Goal: Task Accomplishment & Management: Complete application form

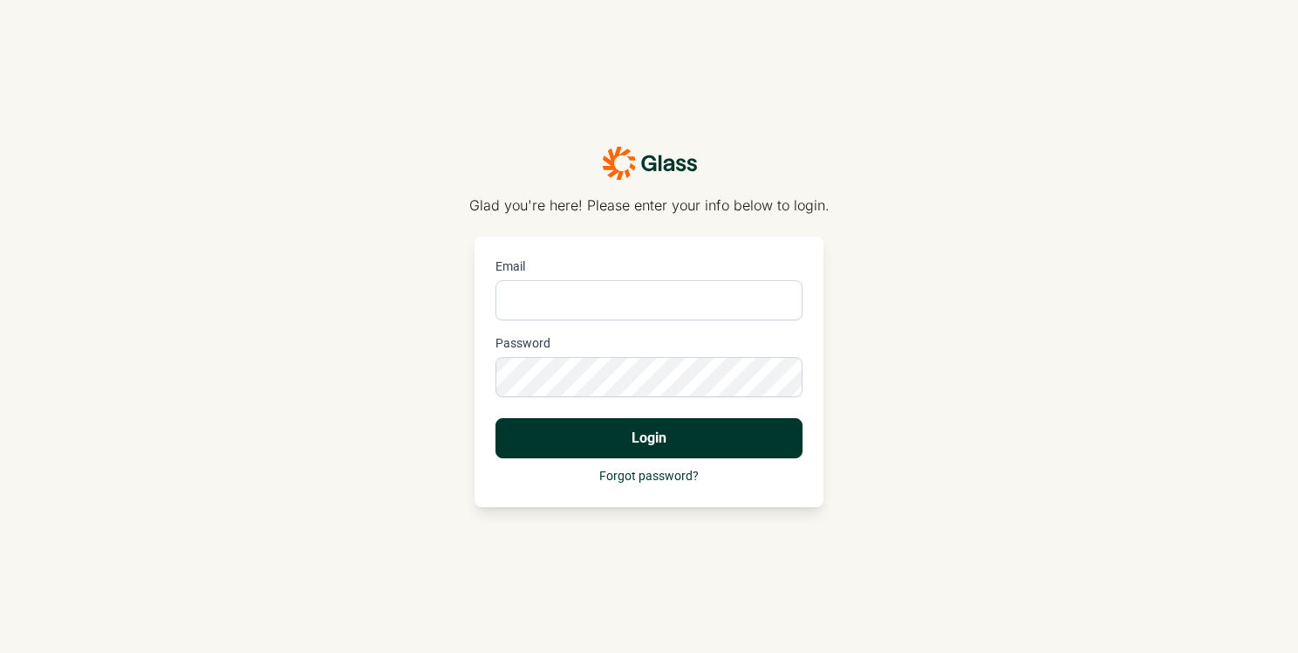
click at [594, 309] on input "Email" at bounding box center [649, 300] width 307 height 40
type input "[PERSON_NAME][EMAIL_ADDRESS][DOMAIN_NAME]"
click at [496, 418] on button "Login" at bounding box center [649, 438] width 307 height 40
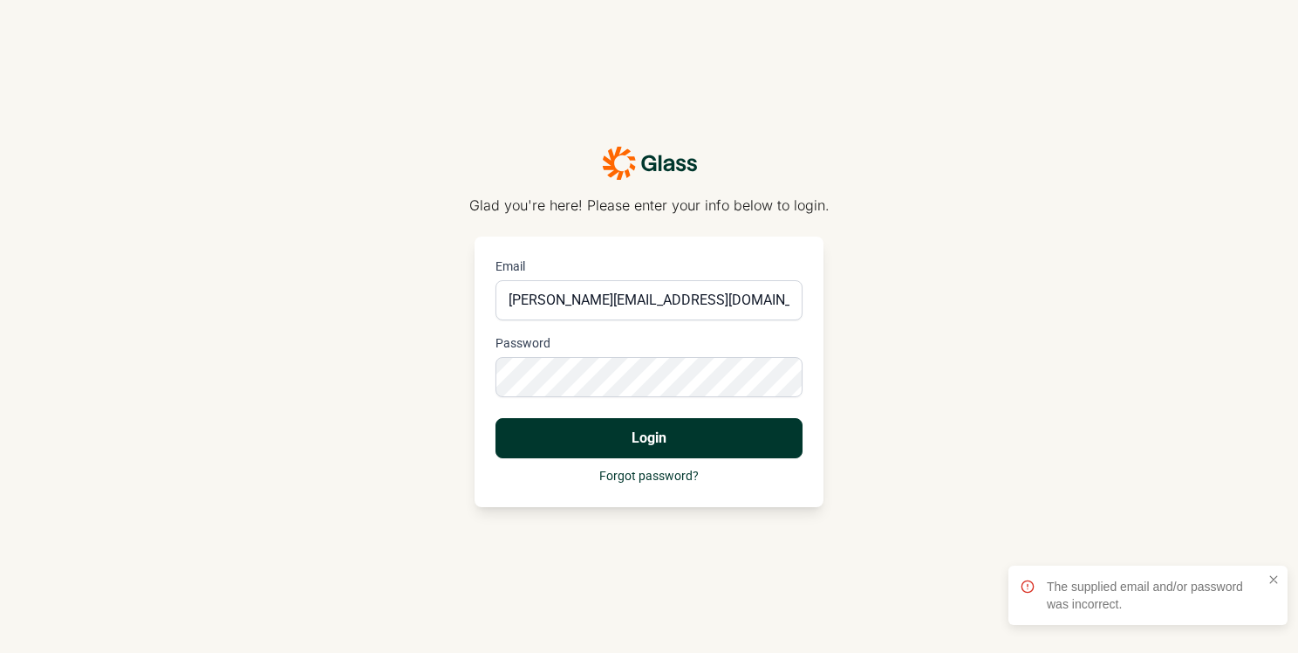
click at [222, 317] on div "Glad you're here! Please enter your info below to login. Email [PERSON_NAME][EM…" at bounding box center [649, 326] width 1298 height 653
click at [496, 418] on button "Login" at bounding box center [649, 438] width 307 height 40
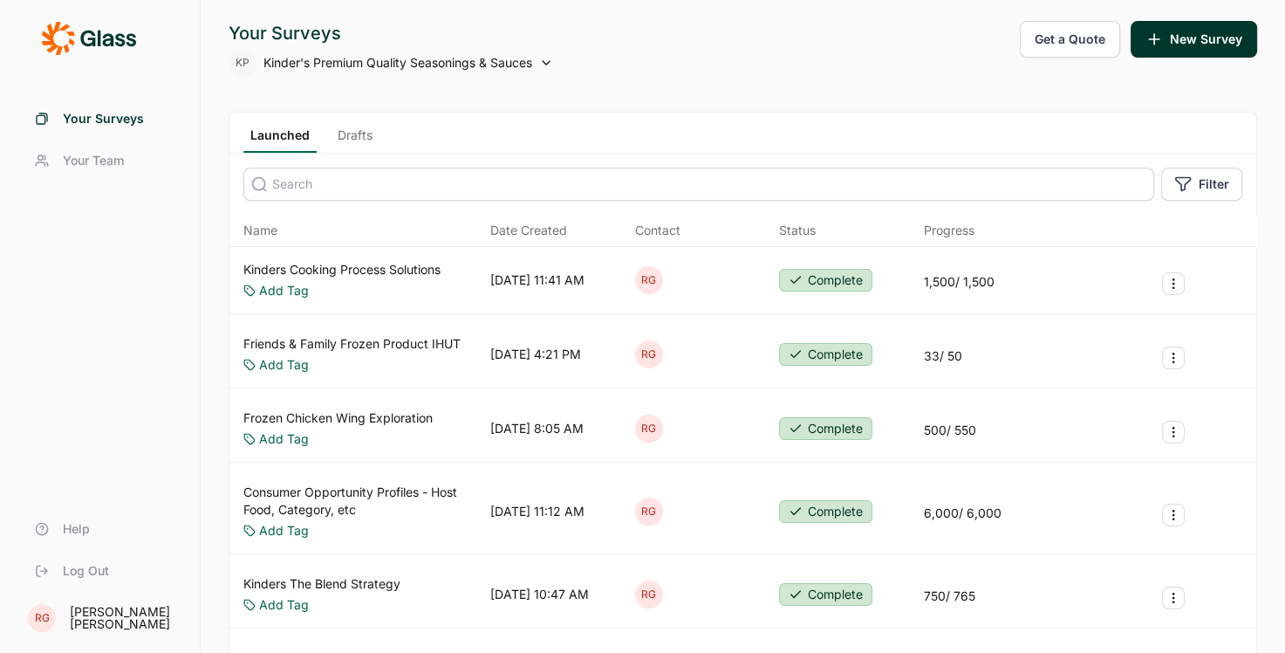
click at [344, 273] on link "Kinders Cooking Process Solutions" at bounding box center [341, 269] width 197 height 17
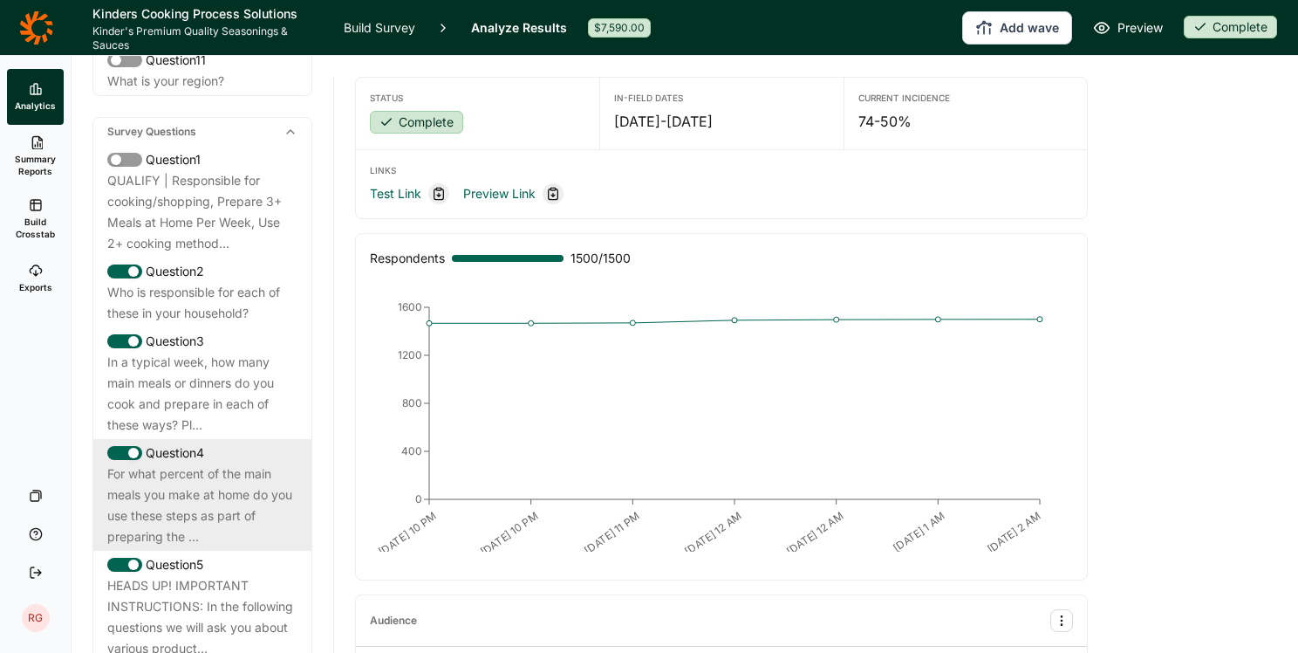
scroll to position [960, 0]
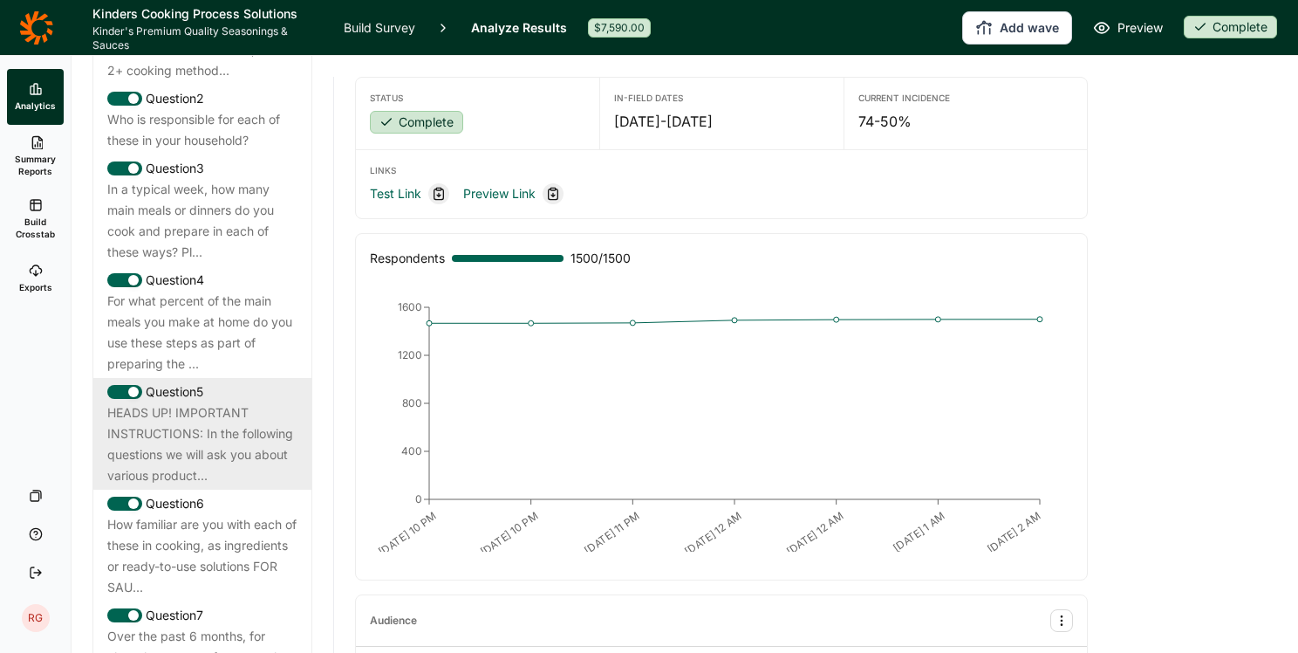
click at [214, 419] on div "HEADS UP! IMPORTANT INSTRUCTIONS: In the following questions we will ask you ab…" at bounding box center [202, 444] width 190 height 84
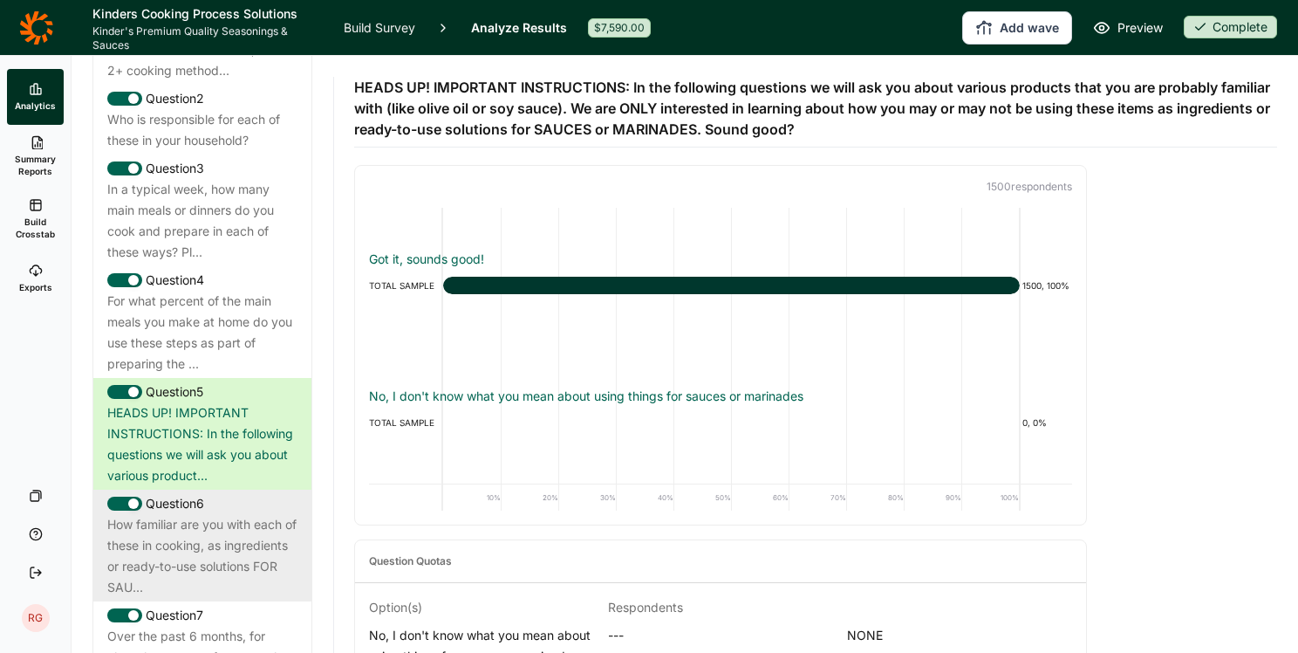
click at [184, 574] on div "How familiar are you with each of these in cooking, as ingredients or ready-to-…" at bounding box center [202, 556] width 190 height 84
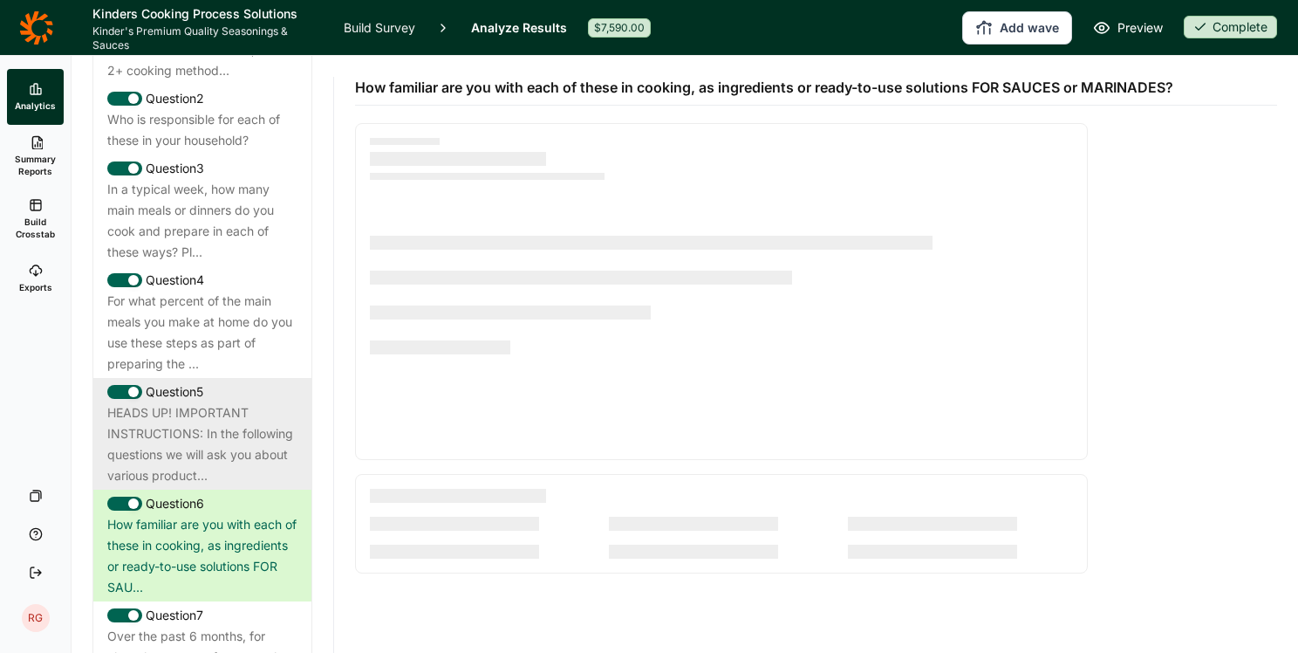
click at [199, 478] on div "HEADS UP! IMPORTANT INSTRUCTIONS: In the following questions we will ask you ab…" at bounding box center [202, 444] width 190 height 84
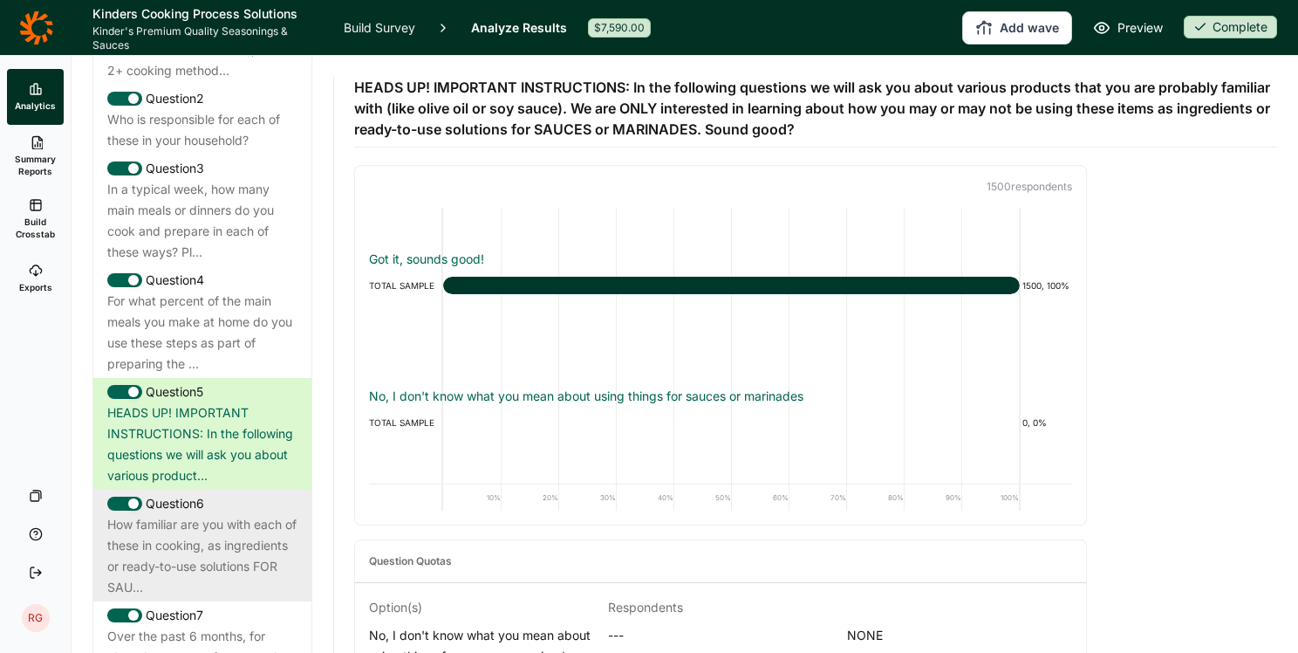
click at [227, 575] on div "How familiar are you with each of these in cooking, as ingredients or ready-to-…" at bounding box center [202, 556] width 190 height 84
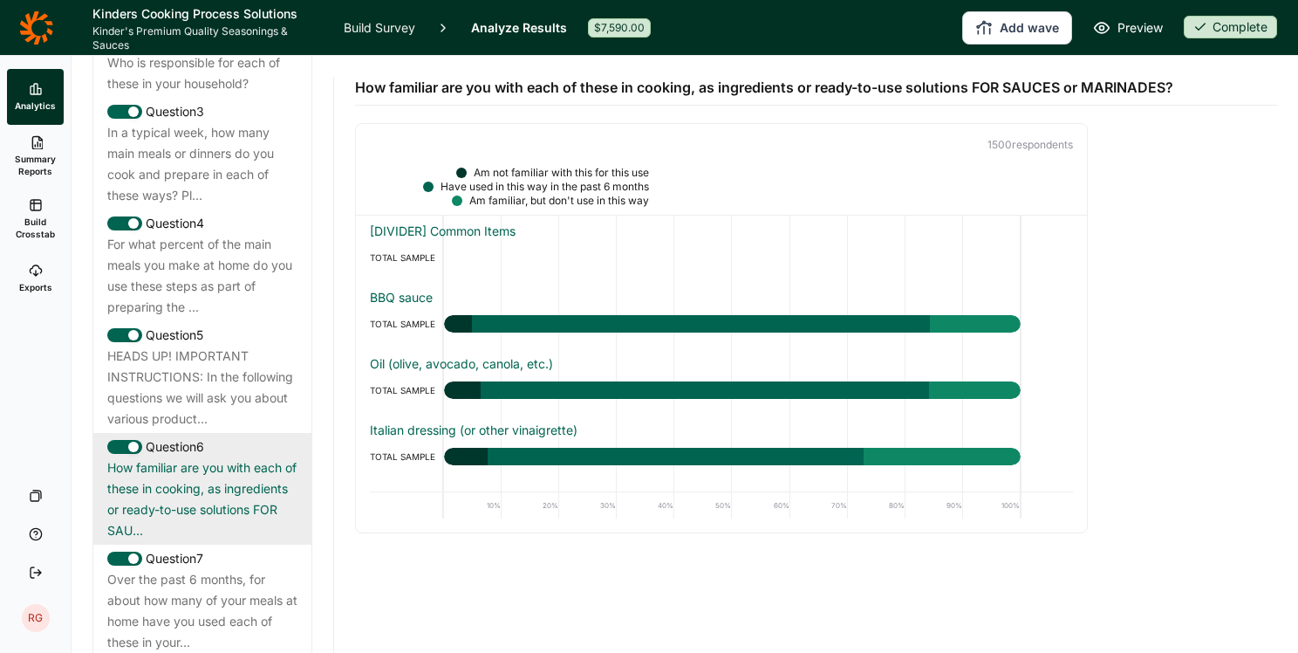
scroll to position [1047, 0]
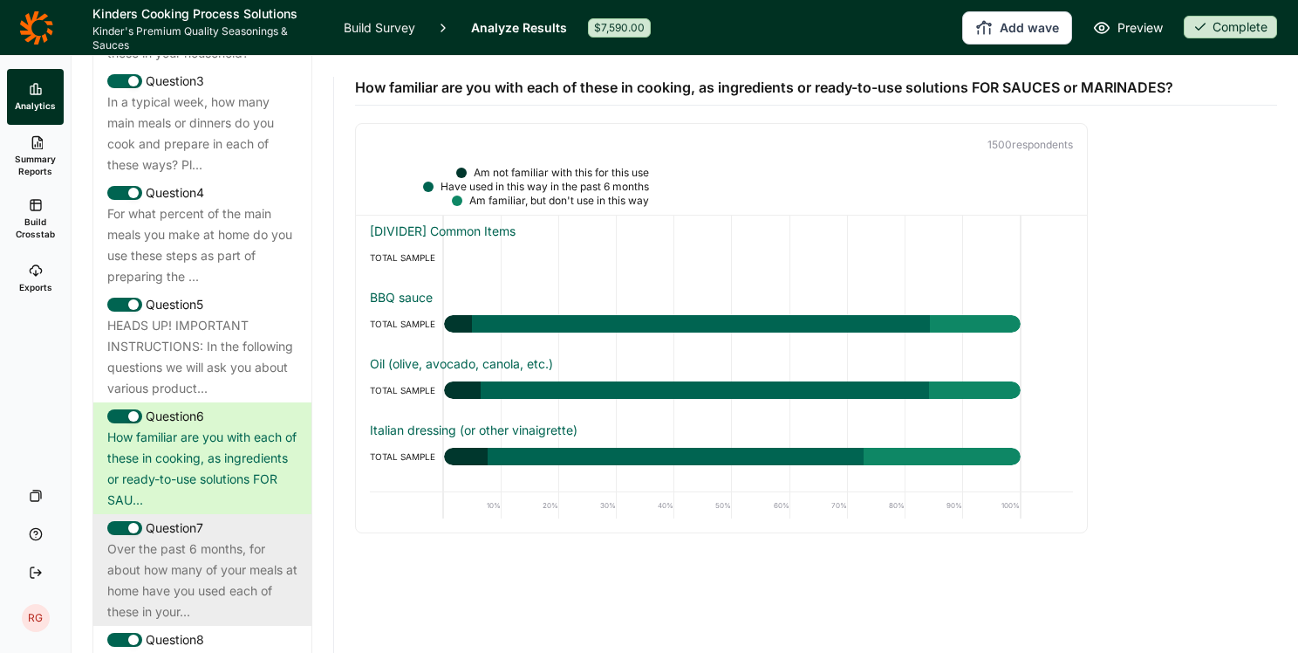
click at [202, 578] on div "Over the past 6 months, for about how many of your meals at home have you used …" at bounding box center [202, 580] width 190 height 84
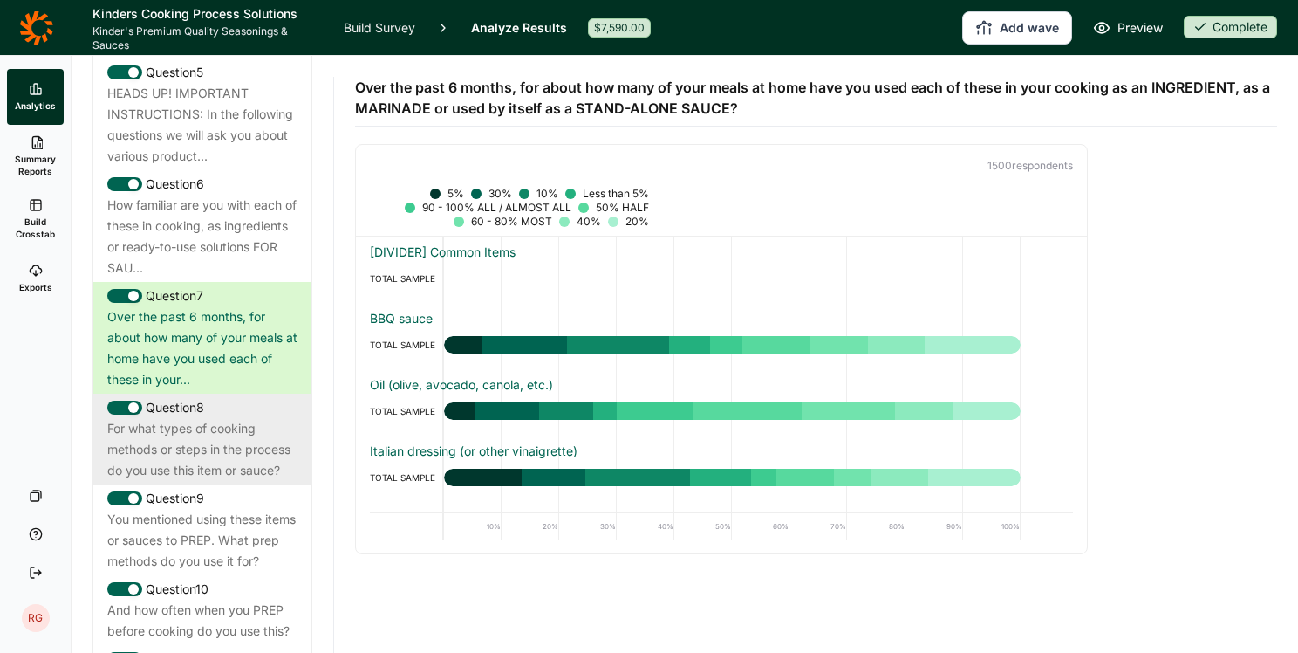
scroll to position [1309, 0]
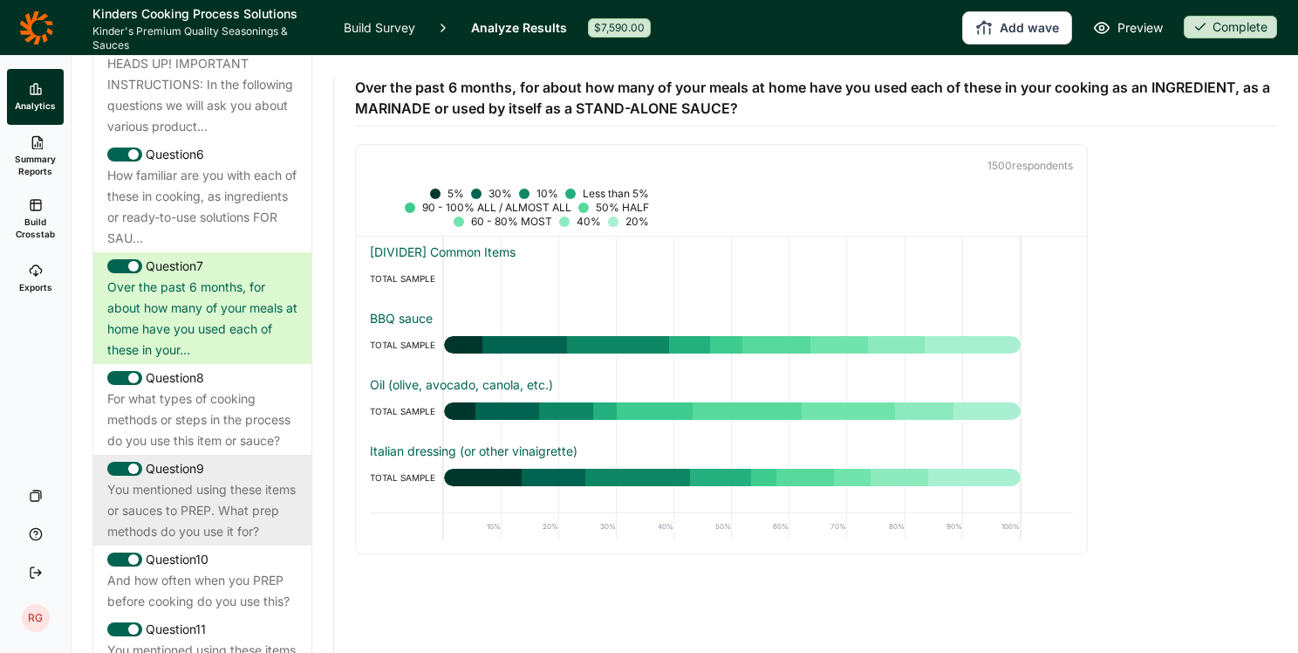
click at [167, 530] on div "You mentioned using these items or sauces to PREP. What prep methods do you use…" at bounding box center [202, 510] width 190 height 63
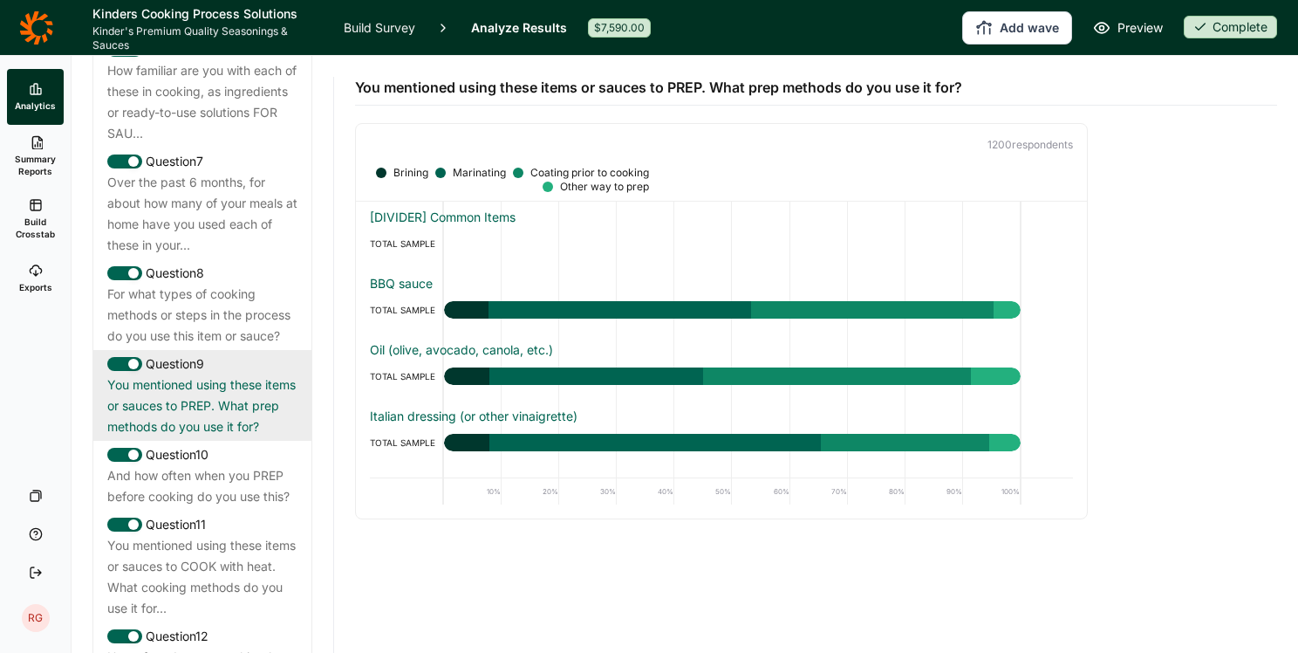
scroll to position [1570, 0]
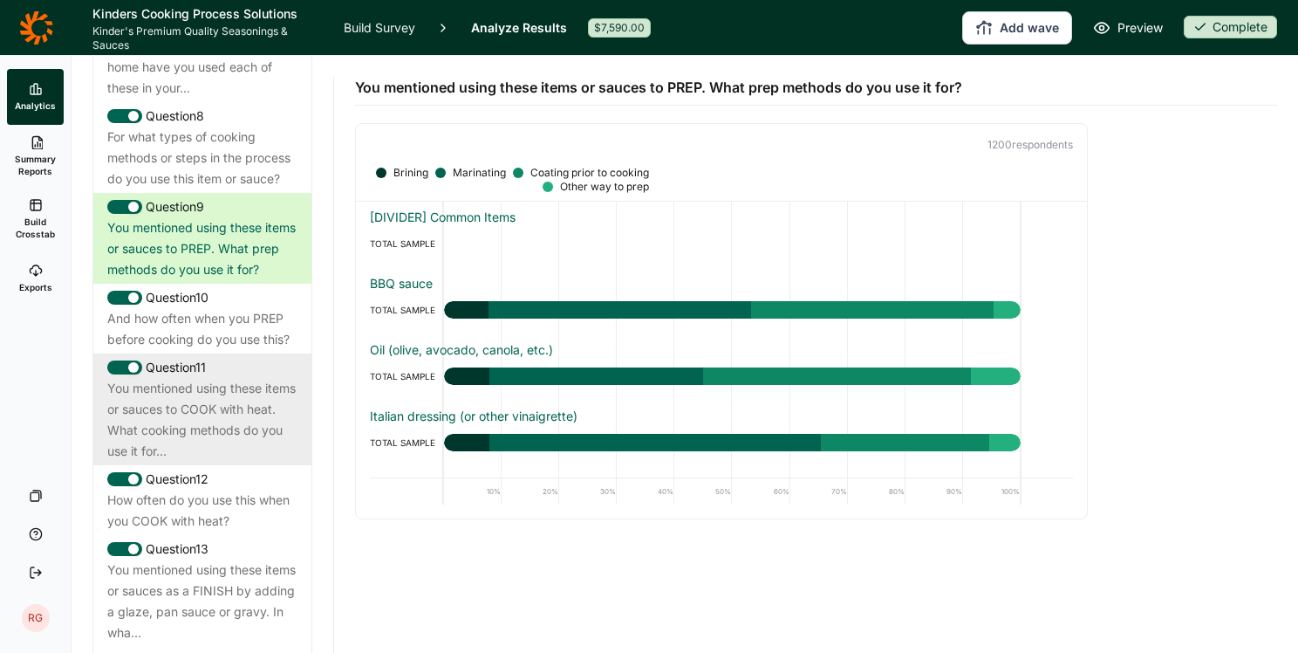
click at [195, 461] on div "You mentioned using these items or sauces to COOK with heat. What cooking metho…" at bounding box center [202, 420] width 190 height 84
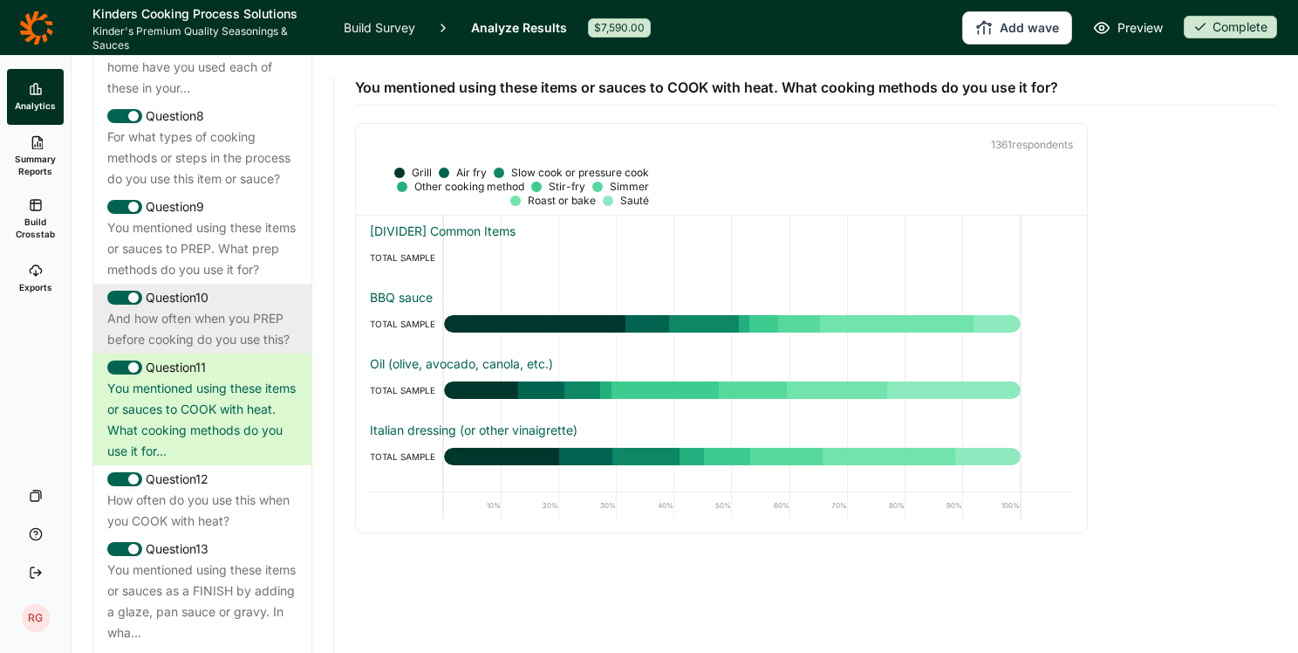
click at [184, 350] on div "And how often when you PREP before cooking do you use this?" at bounding box center [202, 329] width 190 height 42
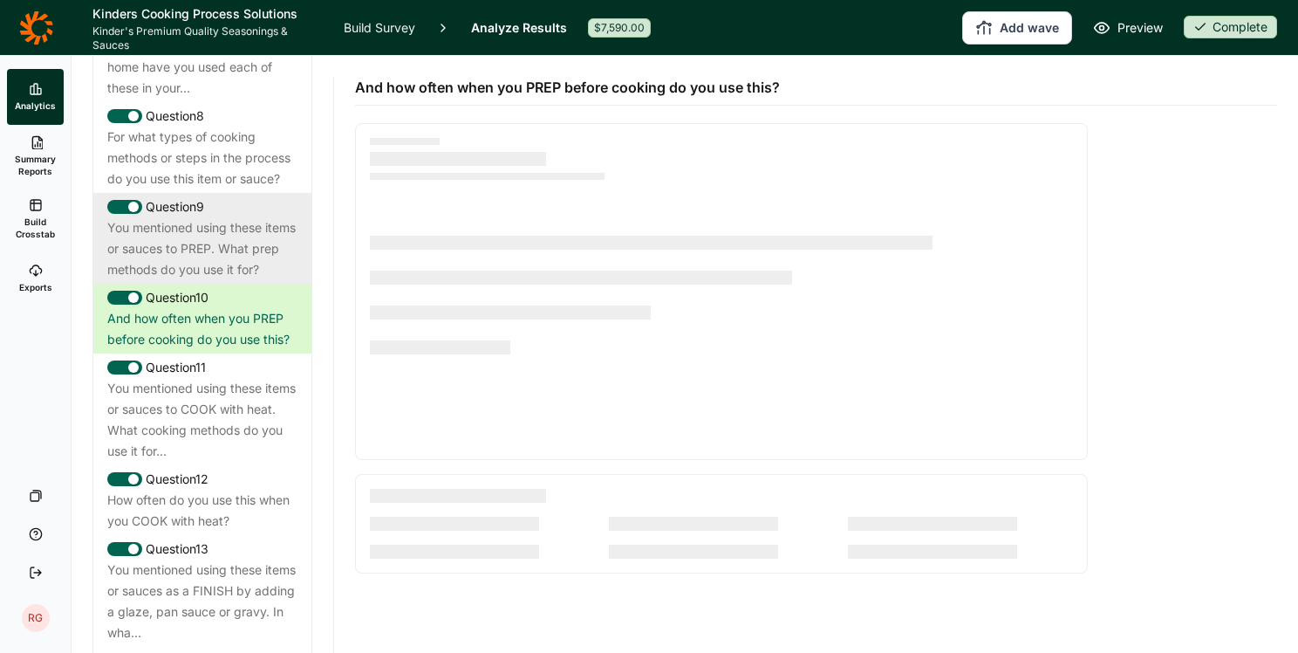
click at [190, 280] on div "You mentioned using these items or sauces to PREP. What prep methods do you use…" at bounding box center [202, 248] width 190 height 63
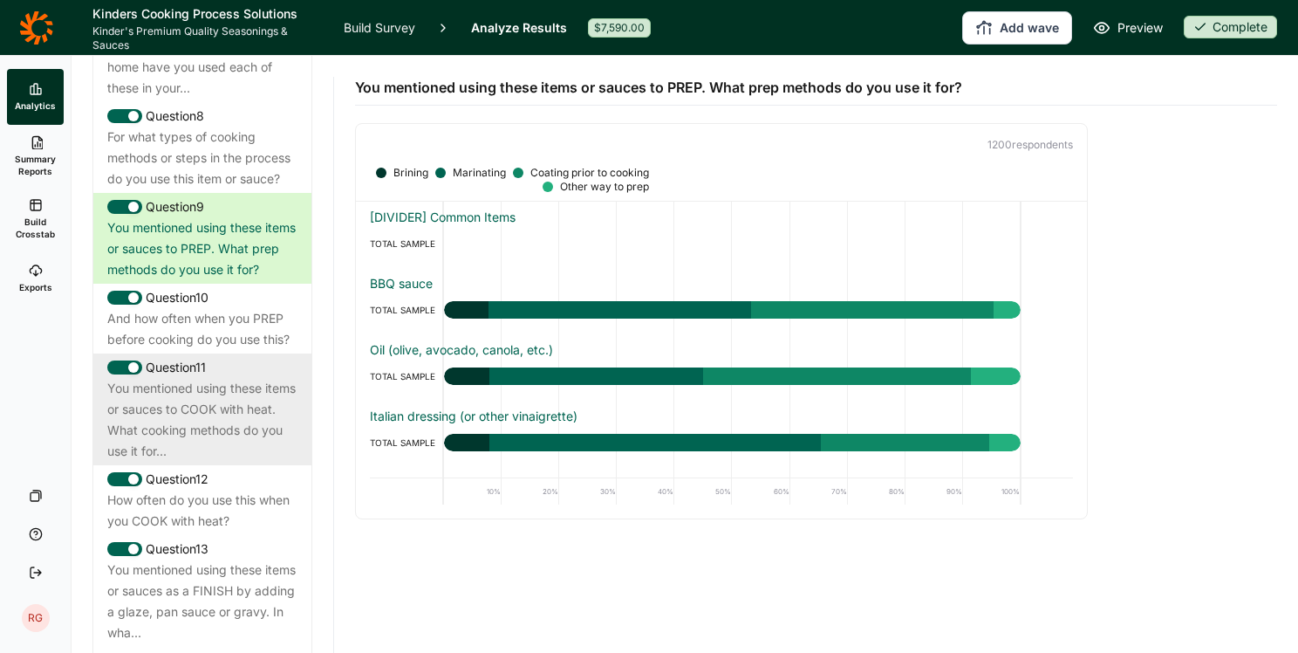
click at [203, 461] on div "You mentioned using these items or sauces to COOK with heat. What cooking metho…" at bounding box center [202, 420] width 190 height 84
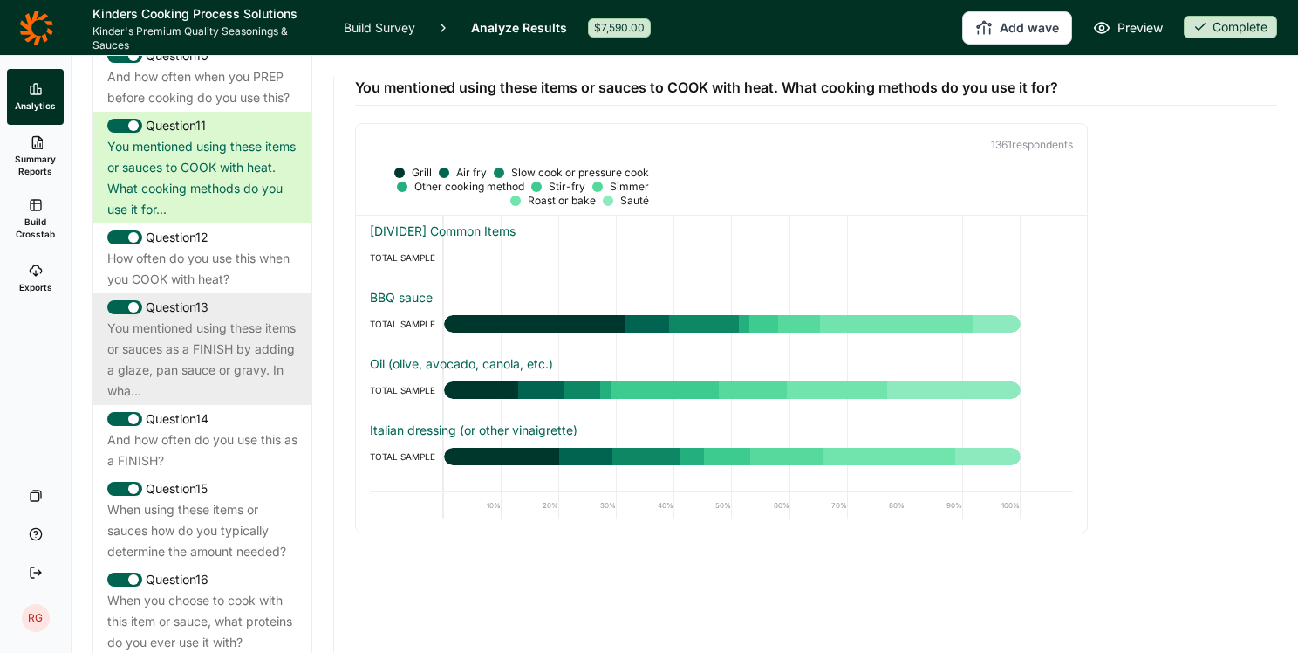
scroll to position [1832, 0]
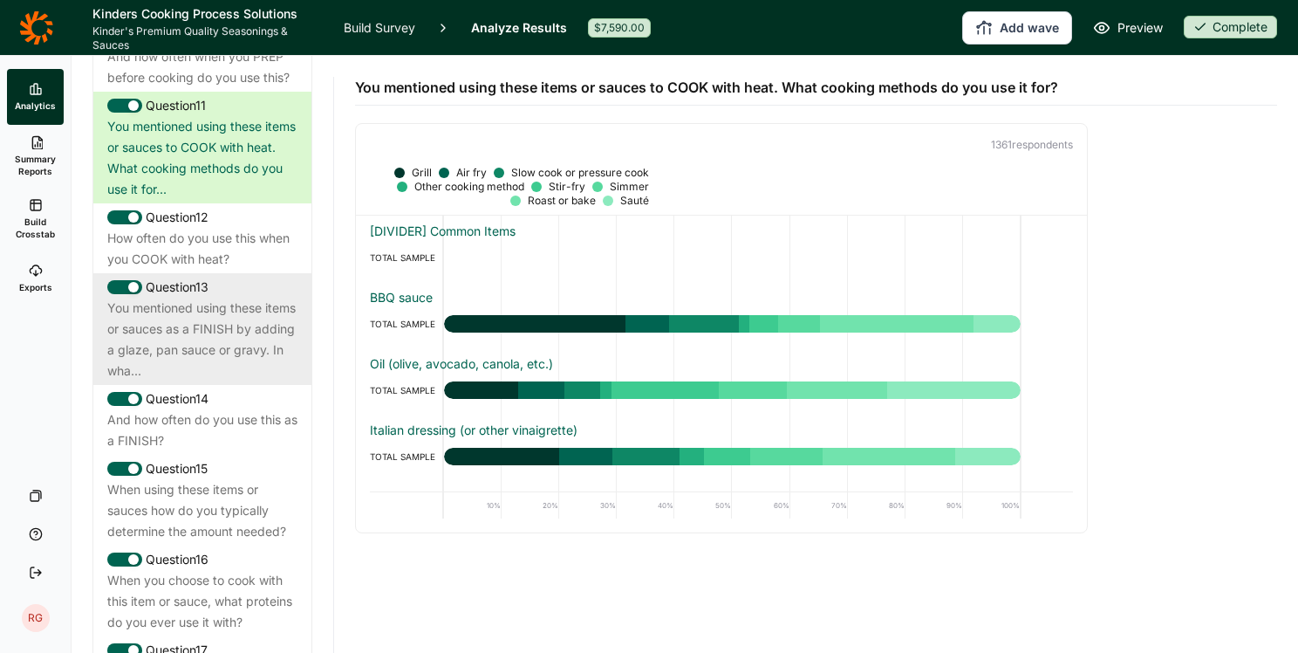
click at [174, 381] on div "You mentioned using these items or sauces as a FINISH by adding a glaze, pan sa…" at bounding box center [202, 339] width 190 height 84
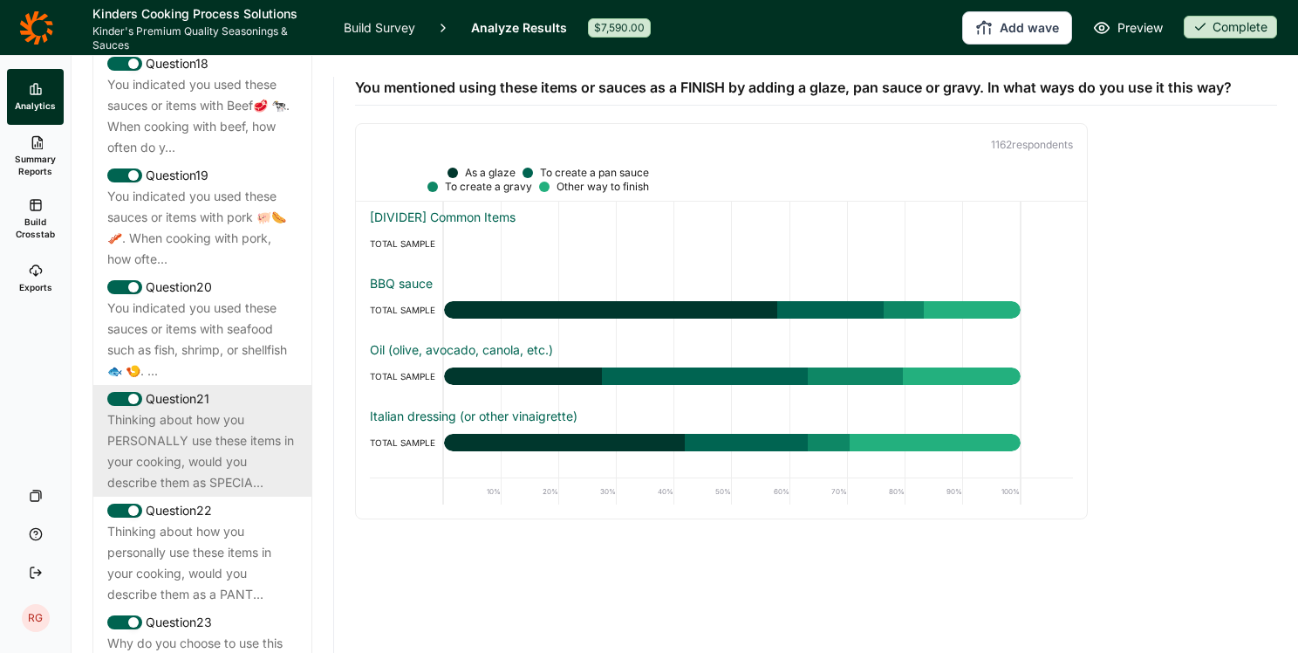
scroll to position [2617, 0]
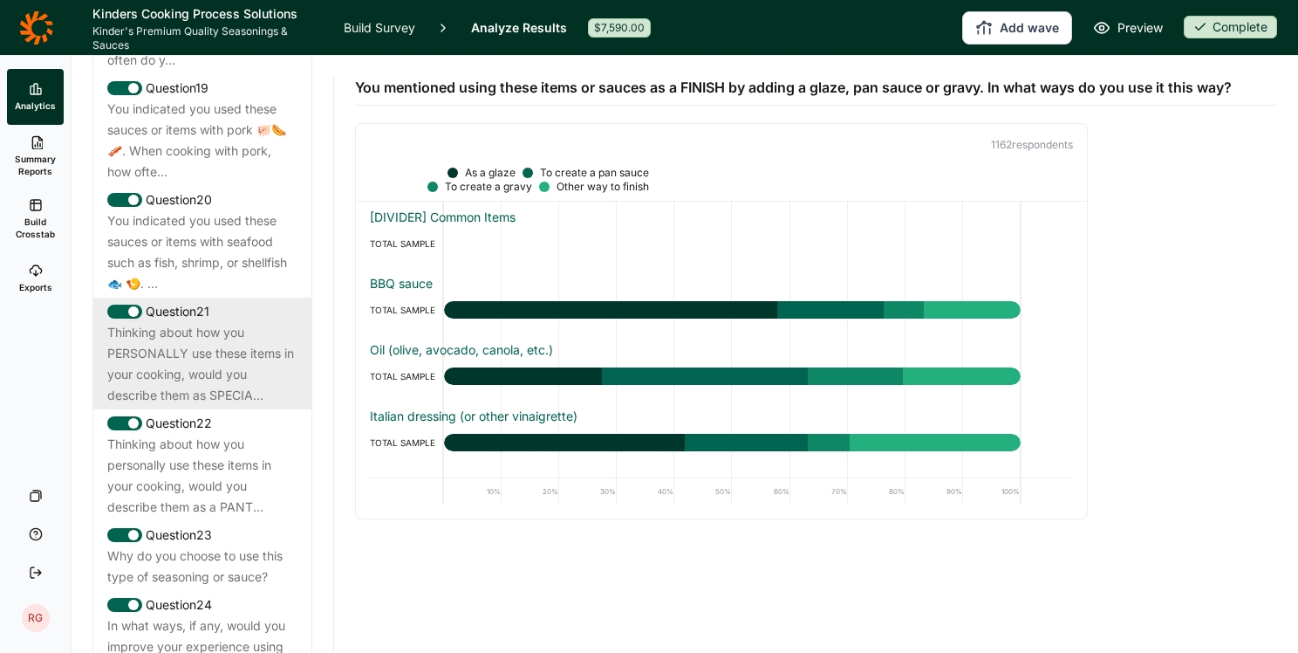
click at [182, 406] on div "Thinking about how you PERSONALLY use these items in your cooking, would you de…" at bounding box center [202, 364] width 190 height 84
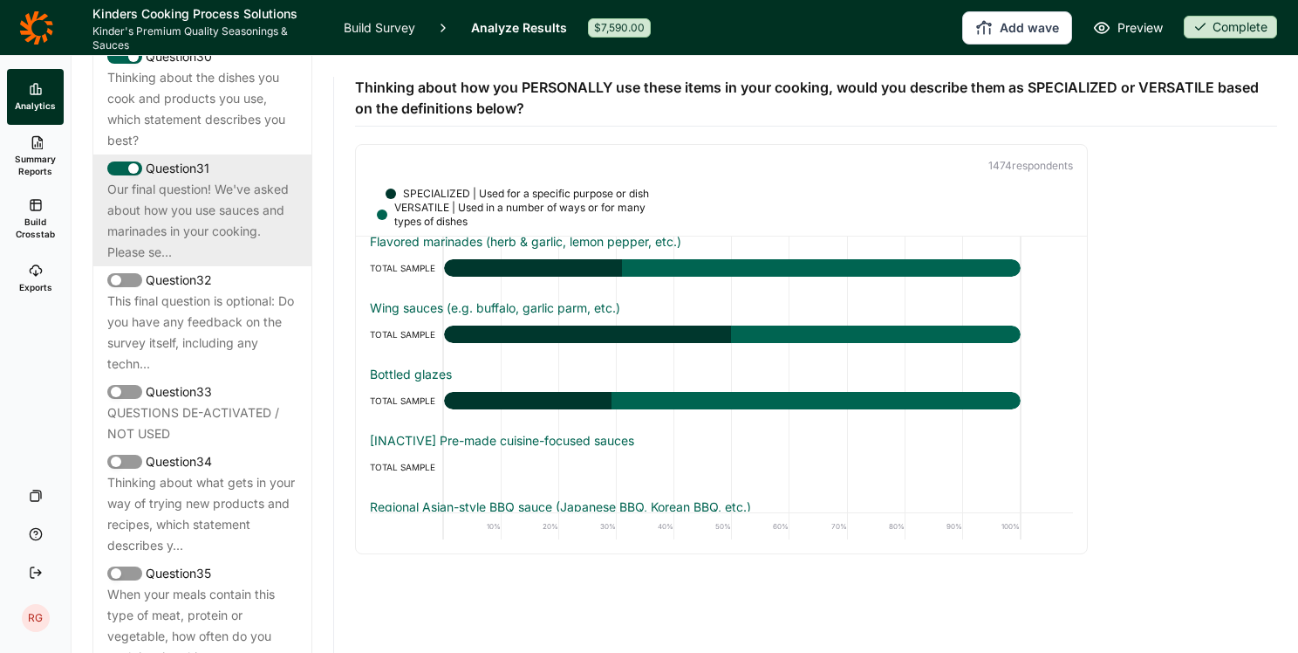
scroll to position [3742, 0]
